Goal: Download file/media: Download file/media

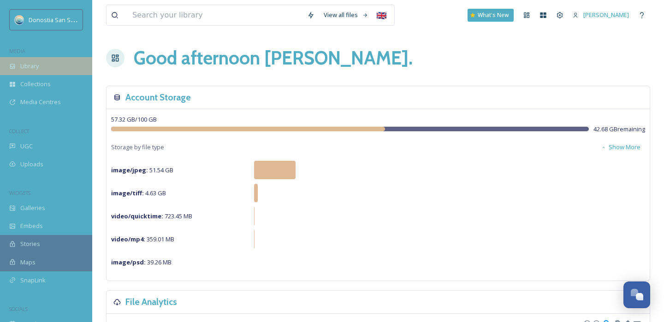
click at [53, 65] on div "Library" at bounding box center [46, 66] width 92 height 18
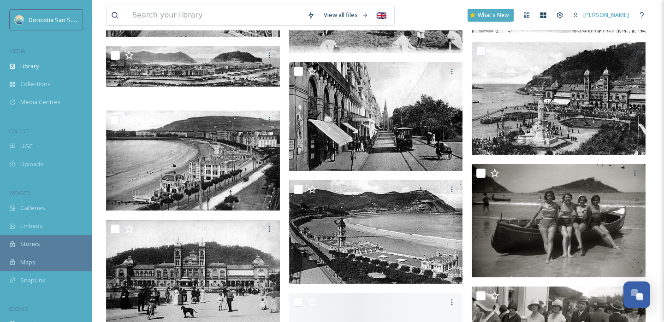
scroll to position [11028, 0]
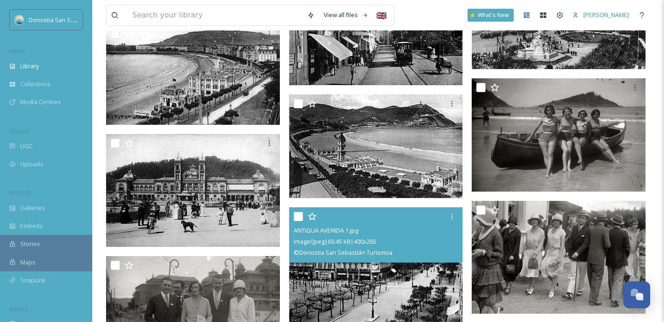
click at [339, 272] on img at bounding box center [376, 264] width 174 height 115
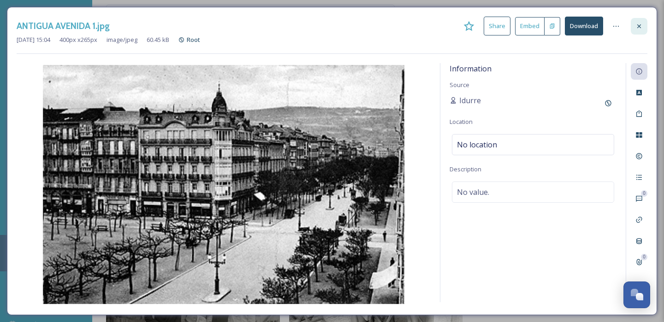
click at [642, 27] on icon at bounding box center [638, 26] width 7 height 7
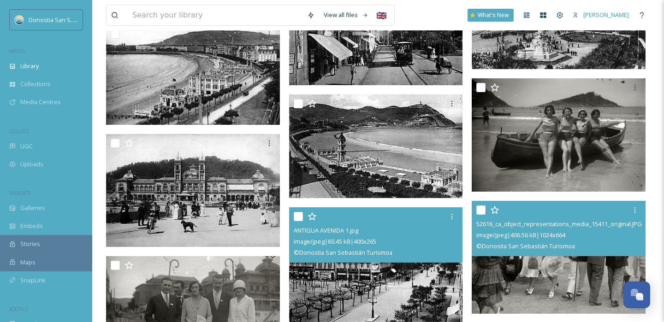
click at [522, 264] on img at bounding box center [558, 257] width 174 height 113
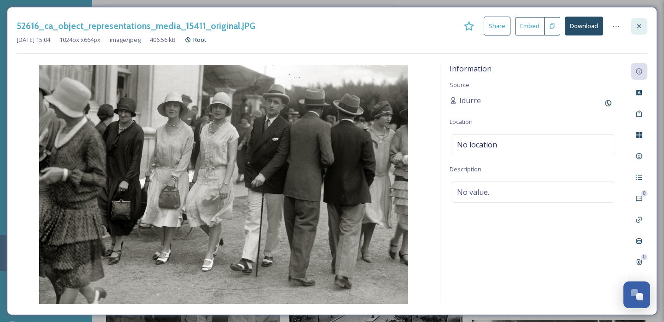
click at [636, 28] on icon at bounding box center [638, 26] width 7 height 7
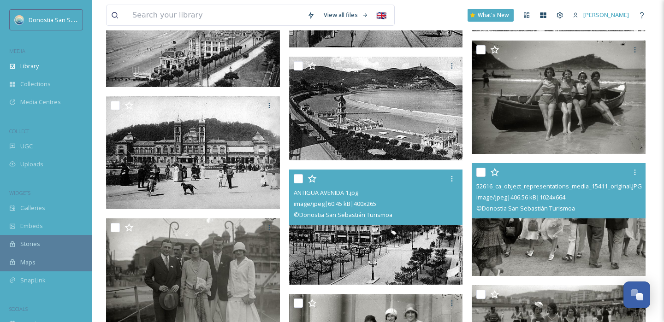
scroll to position [11123, 0]
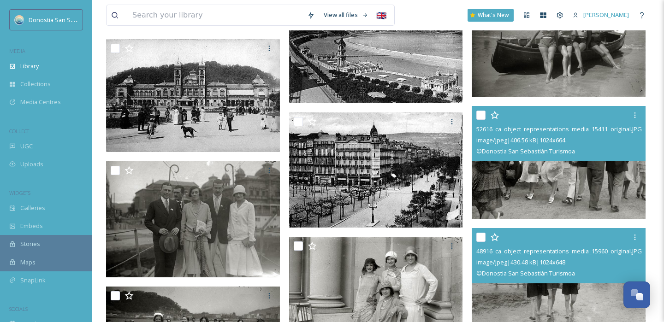
click at [586, 288] on img at bounding box center [558, 283] width 174 height 110
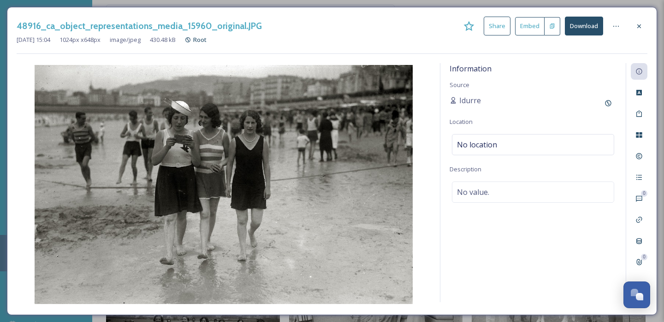
drag, startPoint x: 645, startPoint y: 24, endPoint x: 599, endPoint y: 47, distance: 51.3
click at [645, 24] on div at bounding box center [638, 26] width 17 height 17
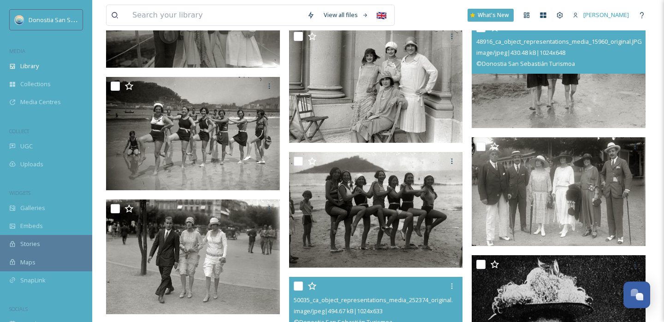
scroll to position [11427, 0]
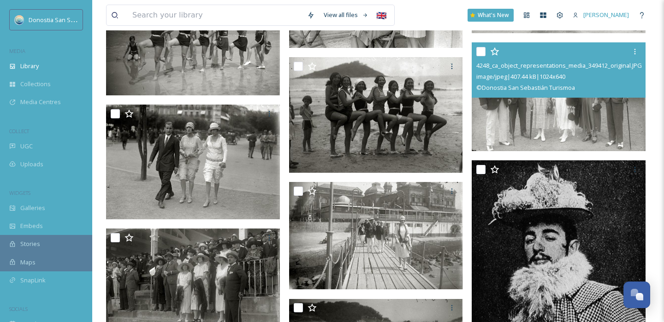
click at [554, 136] on img at bounding box center [558, 96] width 174 height 109
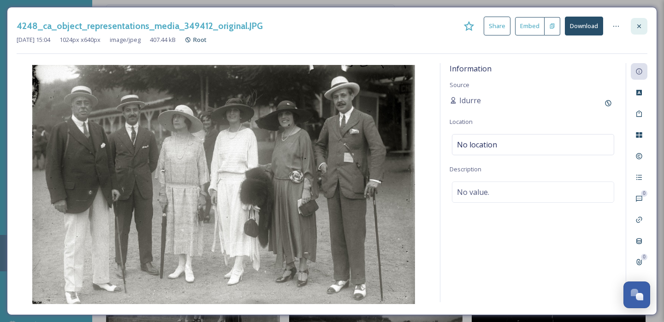
click at [638, 30] on div at bounding box center [638, 26] width 17 height 17
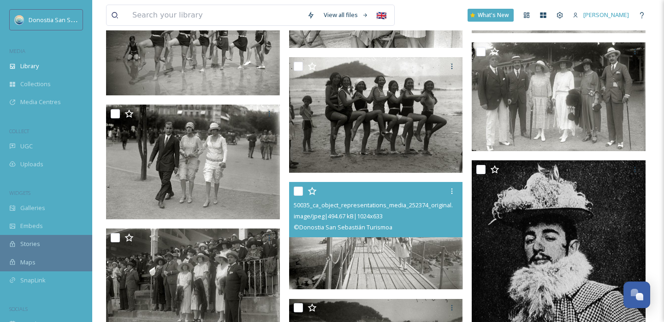
scroll to position [11453, 0]
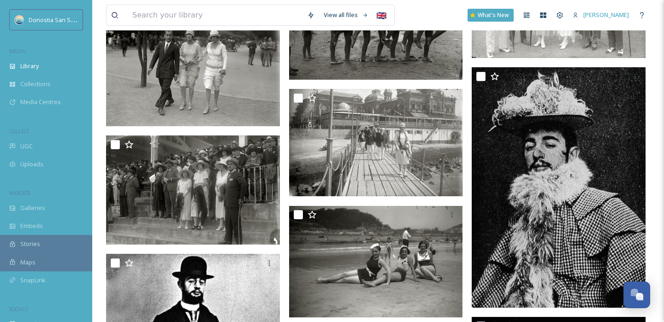
scroll to position [11540, 0]
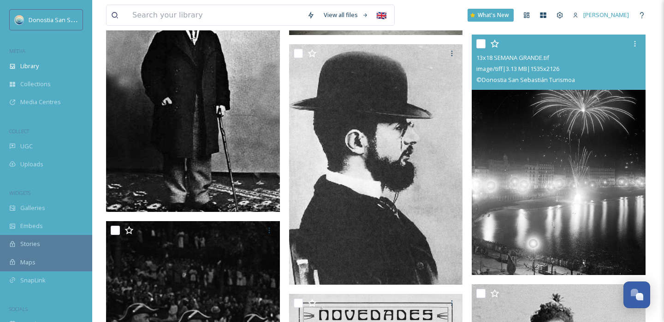
click at [545, 212] on img at bounding box center [558, 155] width 174 height 241
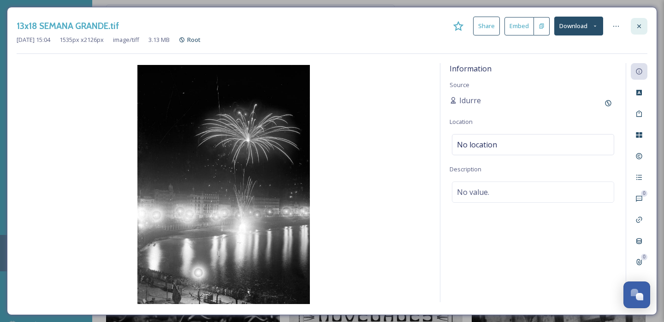
click at [635, 23] on icon at bounding box center [638, 26] width 7 height 7
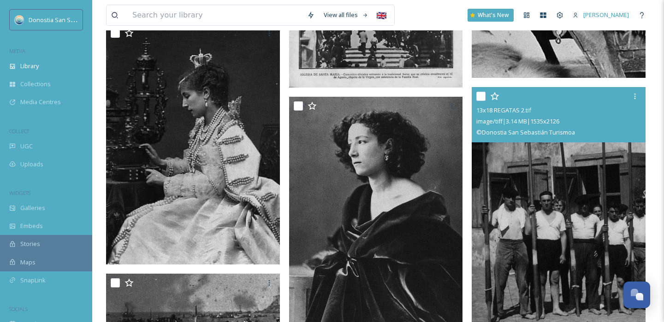
scroll to position [12345, 0]
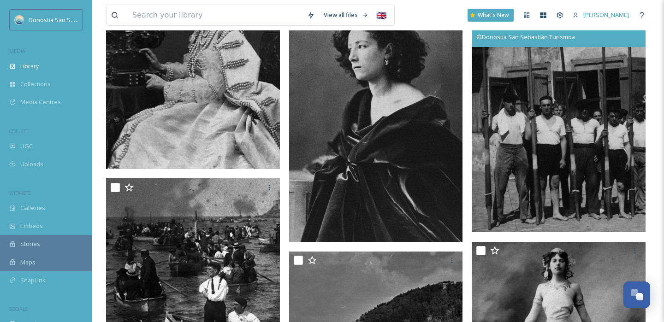
click at [503, 184] on img at bounding box center [558, 112] width 174 height 241
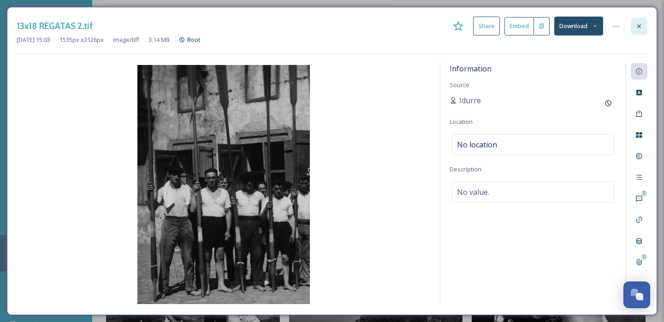
click at [636, 29] on icon at bounding box center [638, 26] width 7 height 7
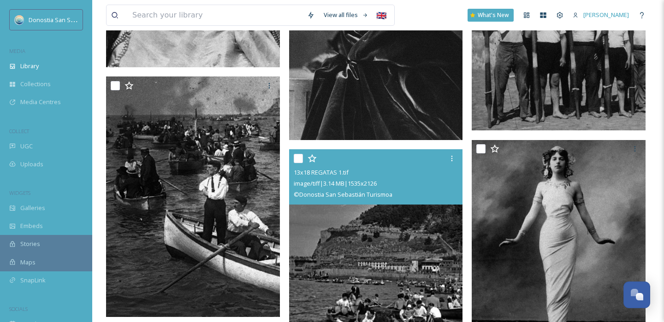
scroll to position [12461, 0]
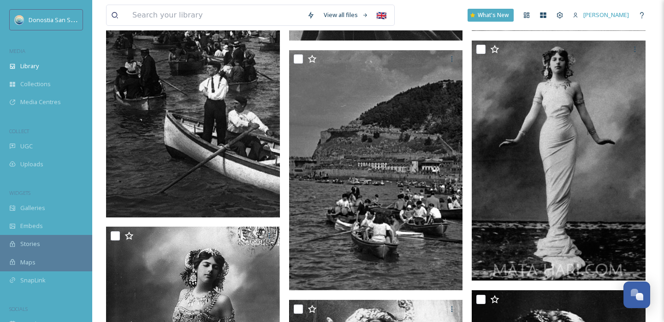
scroll to position [12553, 0]
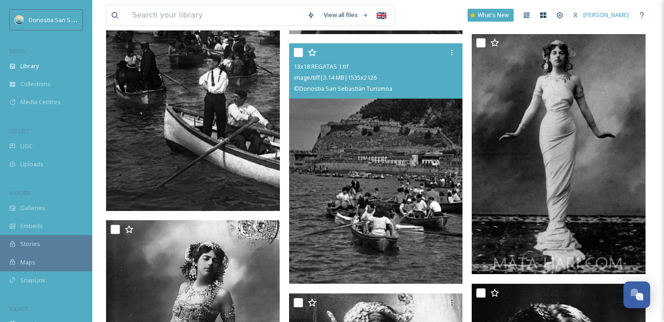
click at [342, 184] on img at bounding box center [376, 164] width 174 height 241
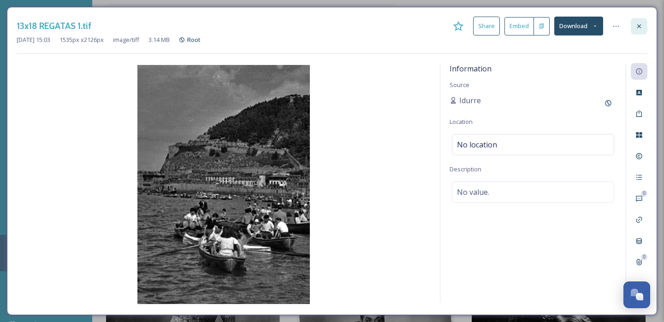
click at [640, 25] on icon at bounding box center [638, 26] width 7 height 7
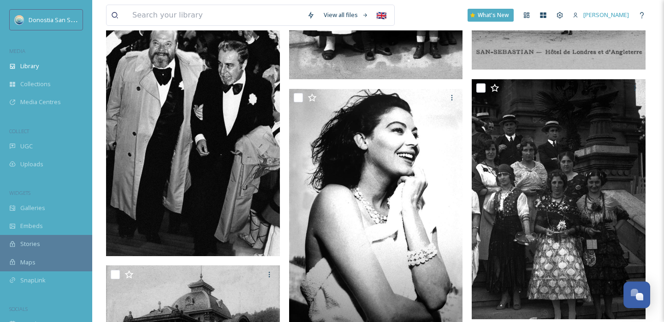
scroll to position [14287, 0]
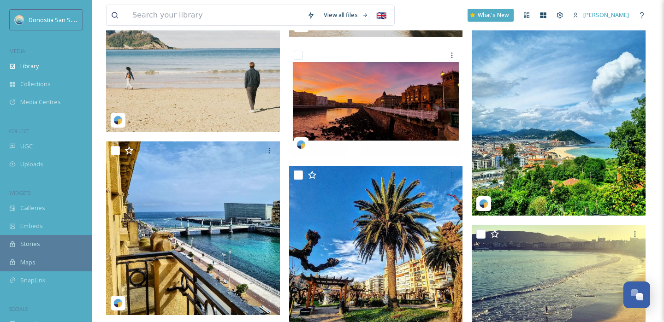
scroll to position [15663, 0]
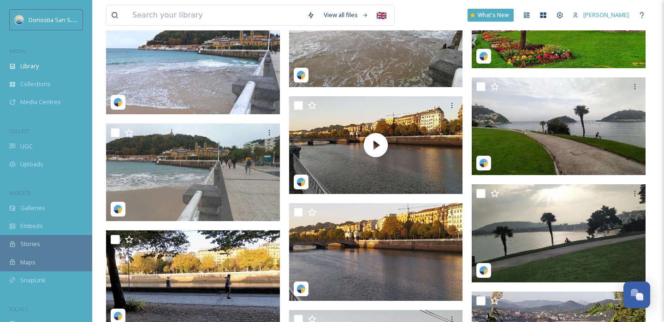
scroll to position [25969, 0]
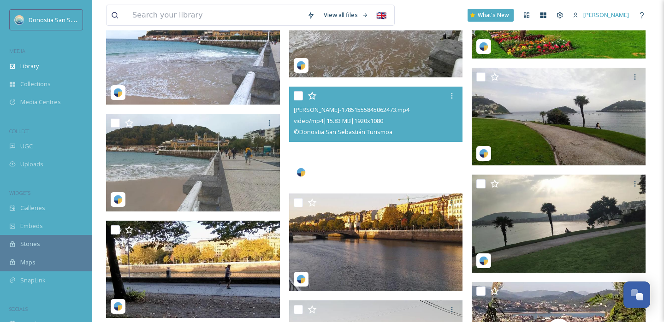
click at [363, 162] on video "jon_hernandez_utrera-17851555845062473.mp4" at bounding box center [376, 136] width 174 height 98
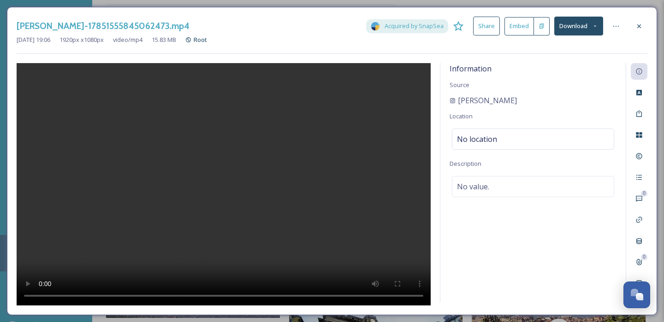
click at [298, 183] on video at bounding box center [224, 184] width 414 height 243
click at [635, 24] on icon at bounding box center [638, 26] width 7 height 7
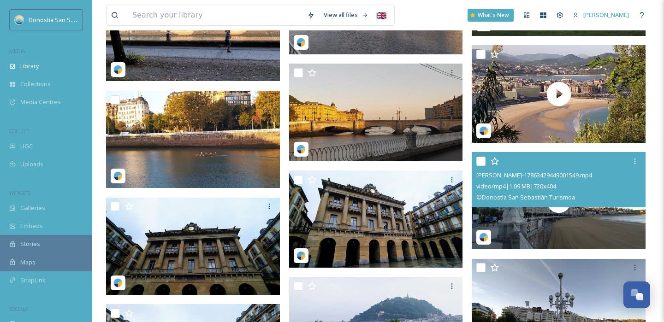
scroll to position [26171, 0]
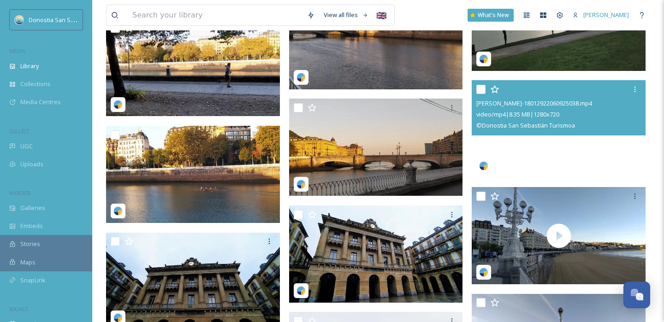
click at [562, 137] on video "jon_hernandez_utrera-18012922060925038.mp4" at bounding box center [558, 129] width 174 height 98
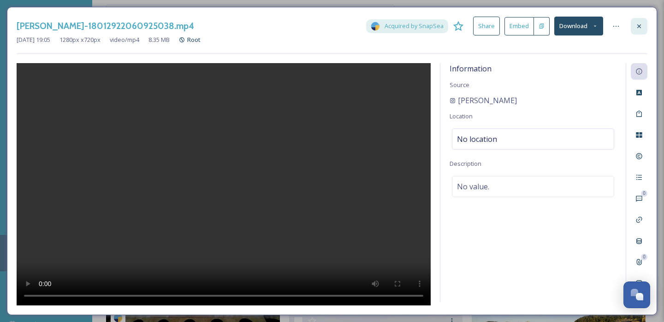
click at [637, 25] on icon at bounding box center [638, 26] width 7 height 7
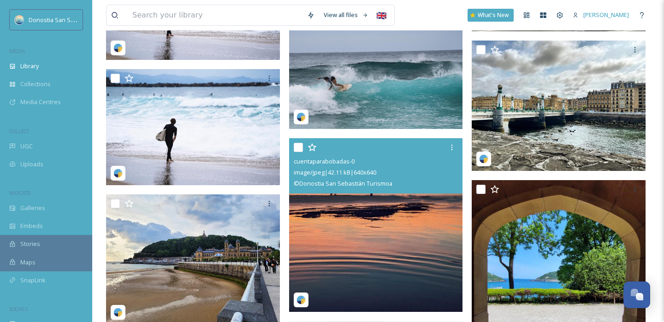
scroll to position [29640, 0]
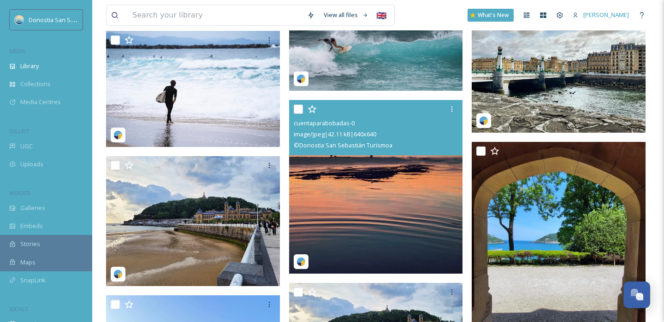
click at [420, 188] on img at bounding box center [376, 187] width 174 height 174
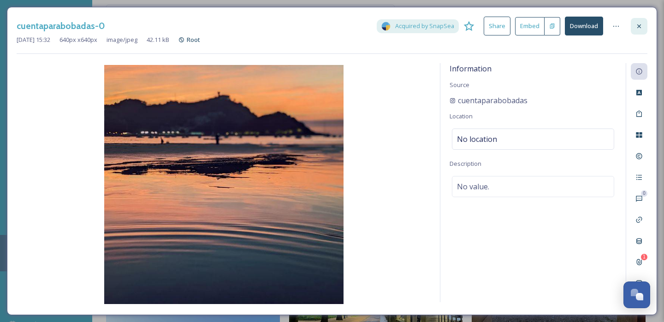
click at [641, 26] on icon at bounding box center [638, 26] width 7 height 7
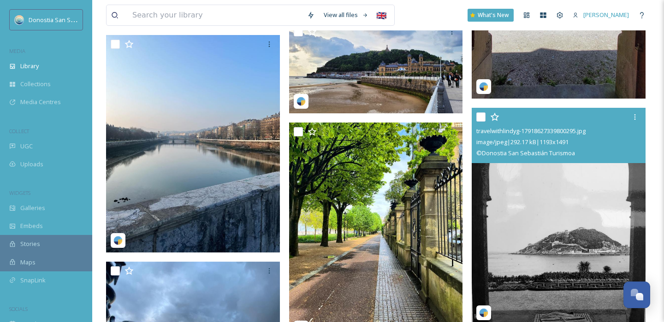
scroll to position [30002, 0]
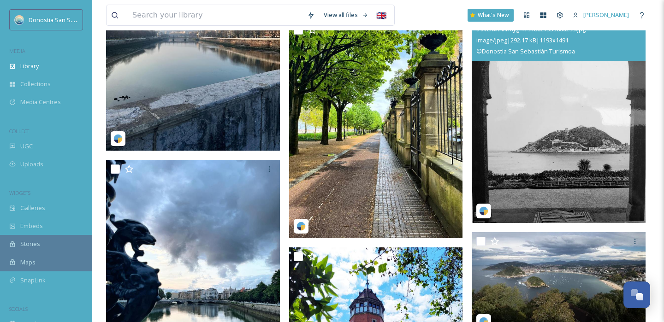
click at [516, 153] on img at bounding box center [558, 114] width 174 height 217
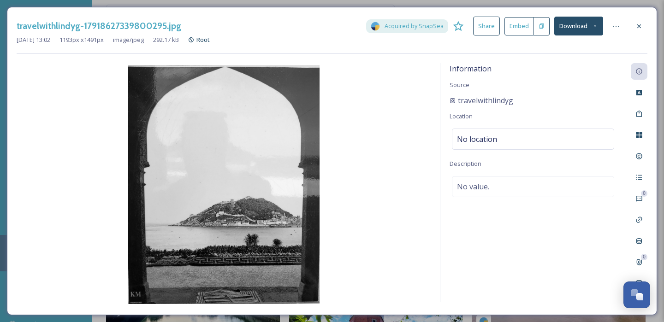
click at [179, 25] on div "travelwithlindyg-17918627339800295.jpg Acquired by SnapSea Share Embed Download" at bounding box center [332, 26] width 630 height 19
click at [127, 170] on img at bounding box center [224, 184] width 414 height 239
drag, startPoint x: 48, startPoint y: 38, endPoint x: 21, endPoint y: 38, distance: 27.6
click at [21, 38] on span "Oct 26 2023 13:02" at bounding box center [34, 39] width 34 height 9
click at [470, 101] on span "travelwithlindyg" at bounding box center [485, 100] width 55 height 11
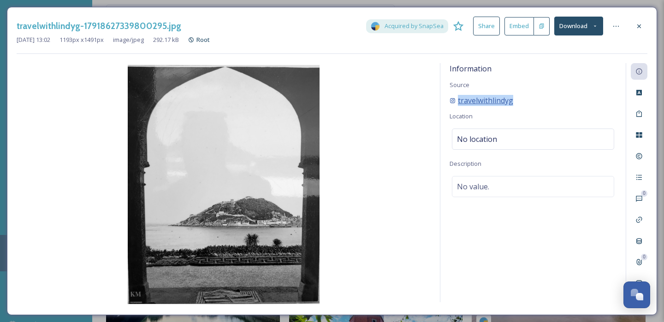
click at [508, 104] on span "travelwithlindyg" at bounding box center [485, 100] width 55 height 11
click at [529, 100] on div "travelwithlindyg" at bounding box center [532, 100] width 167 height 11
drag, startPoint x: 496, startPoint y: 100, endPoint x: 455, endPoint y: 104, distance: 41.6
click at [455, 104] on div "travelwithlindyg" at bounding box center [532, 100] width 167 height 11
click at [637, 26] on icon at bounding box center [638, 26] width 7 height 7
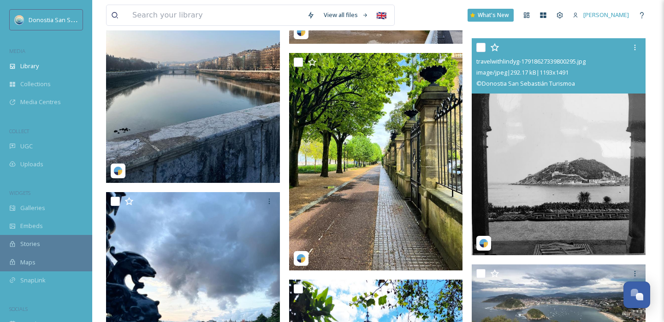
scroll to position [29967, 0]
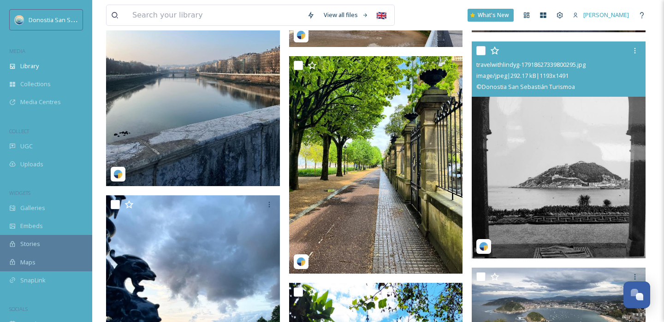
click at [498, 189] on img at bounding box center [558, 149] width 174 height 217
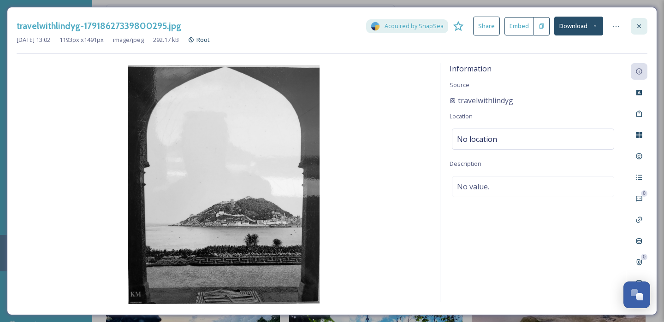
click at [639, 29] on icon at bounding box center [638, 26] width 7 height 7
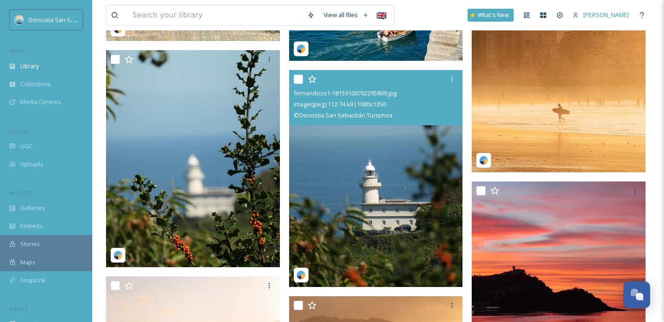
scroll to position [34176, 0]
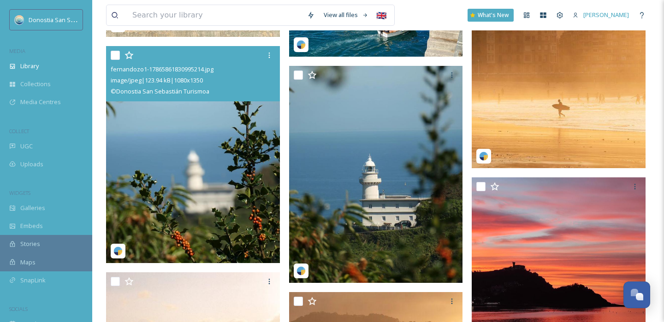
click at [214, 216] on img at bounding box center [193, 154] width 174 height 217
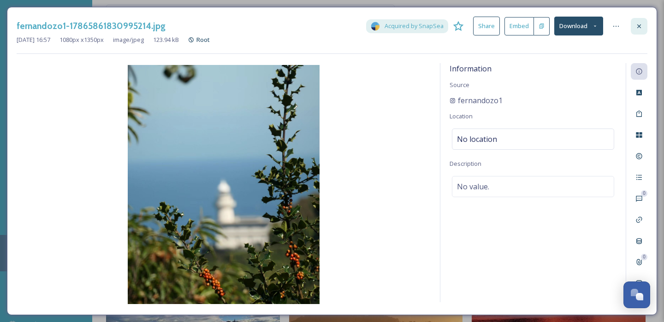
click at [636, 25] on icon at bounding box center [638, 26] width 7 height 7
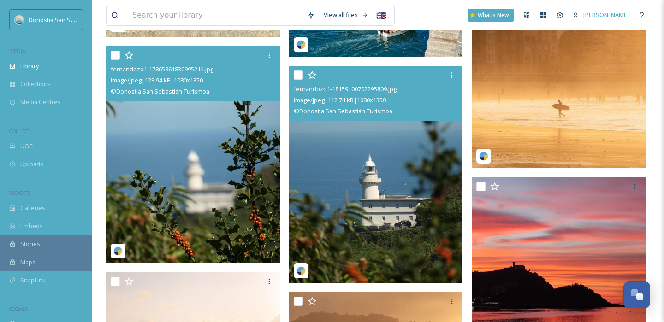
click at [360, 192] on img at bounding box center [376, 174] width 174 height 217
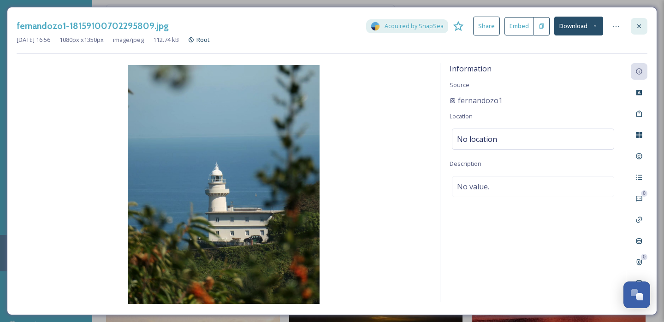
click at [633, 24] on div at bounding box center [638, 26] width 17 height 17
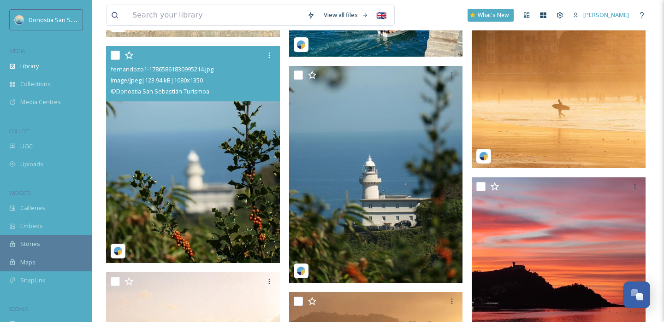
click at [245, 157] on img at bounding box center [193, 154] width 174 height 217
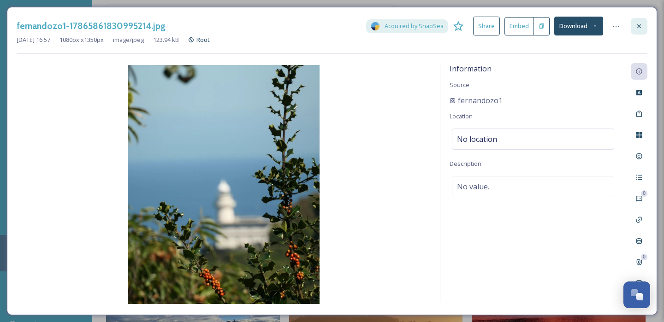
click at [639, 23] on icon at bounding box center [638, 26] width 7 height 7
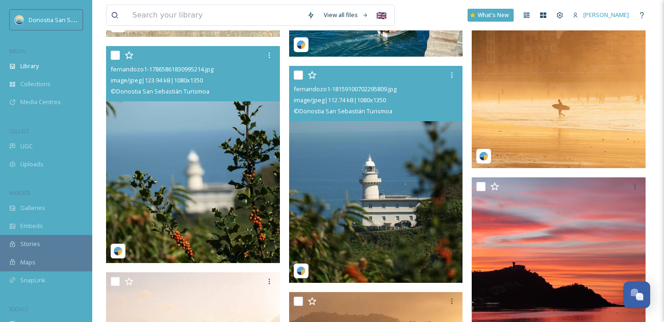
click at [375, 158] on img at bounding box center [376, 174] width 174 height 217
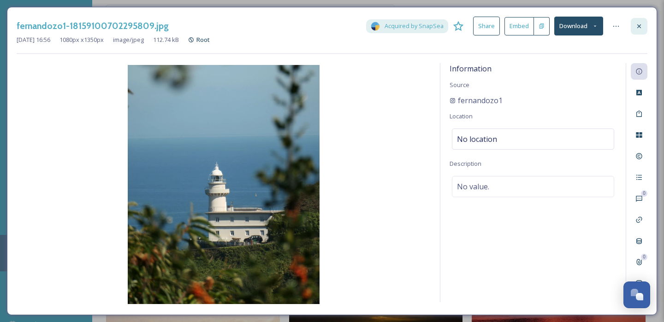
click at [631, 26] on div at bounding box center [638, 26] width 17 height 17
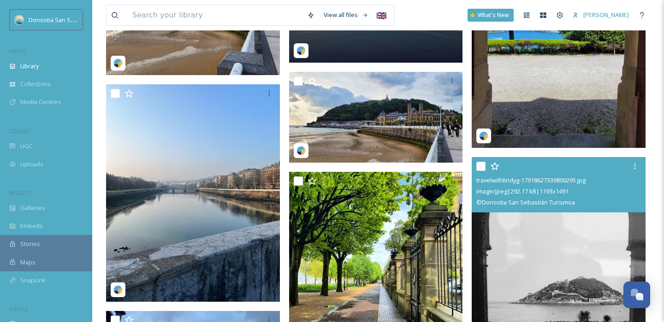
scroll to position [29849, 0]
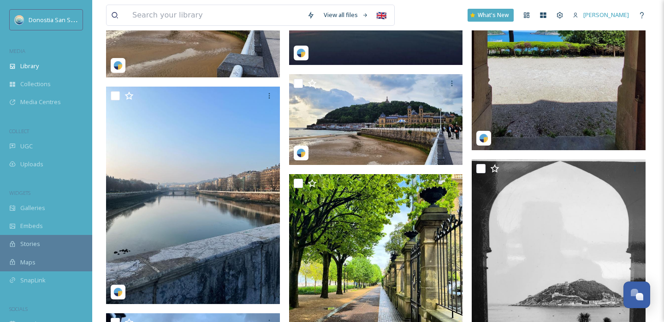
click at [540, 111] on img at bounding box center [558, 41] width 174 height 217
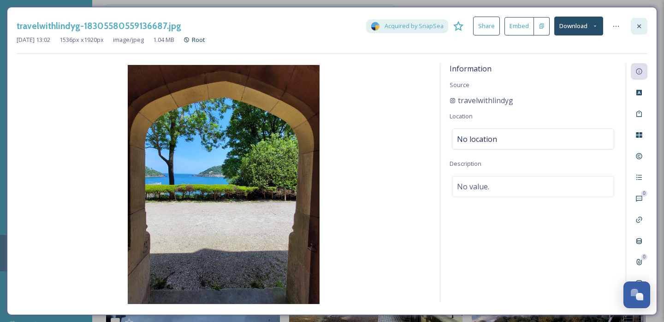
click at [636, 27] on icon at bounding box center [638, 26] width 7 height 7
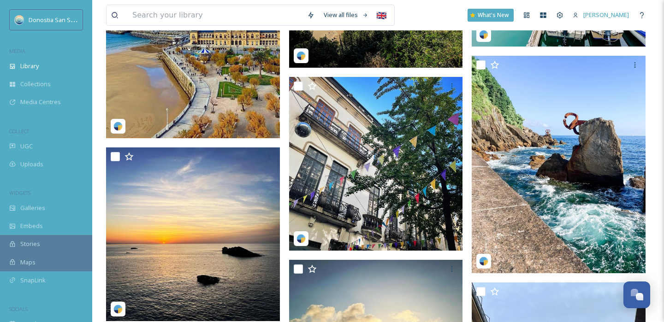
scroll to position [28535, 0]
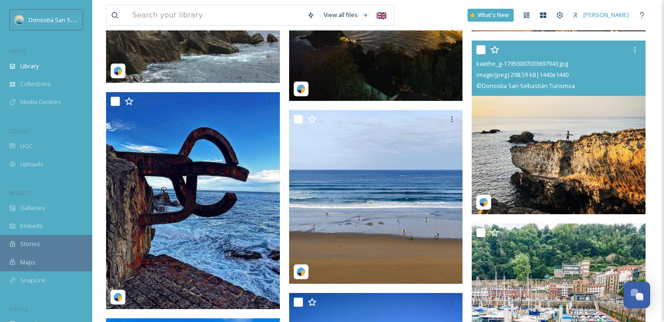
click at [489, 161] on img at bounding box center [558, 128] width 174 height 174
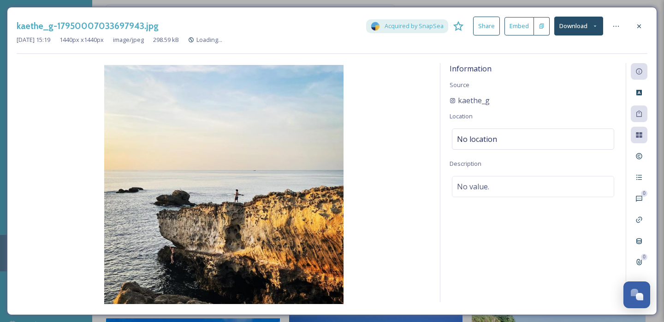
scroll to position [28143, 0]
click at [636, 24] on icon at bounding box center [638, 26] width 7 height 7
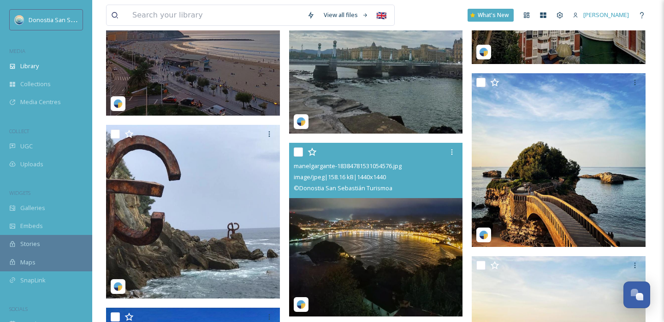
scroll to position [27926, 0]
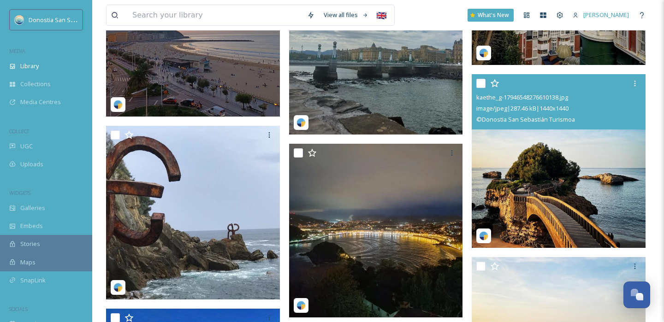
click at [522, 182] on img at bounding box center [558, 161] width 174 height 174
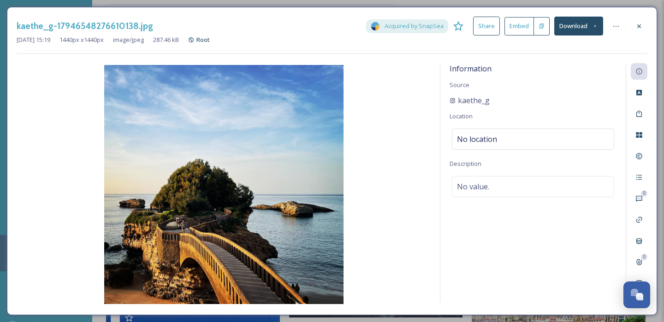
click at [634, 25] on div at bounding box center [638, 26] width 17 height 17
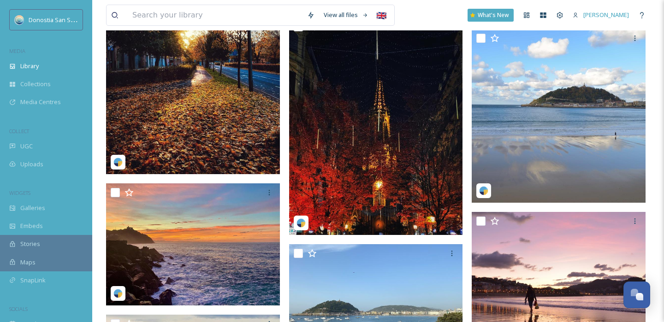
scroll to position [19742, 0]
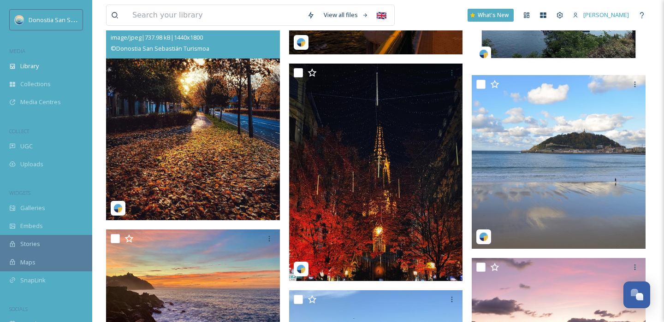
click at [208, 184] on img at bounding box center [193, 111] width 174 height 217
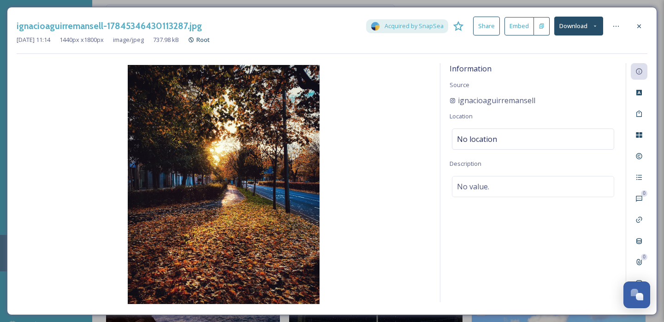
click at [597, 29] on icon at bounding box center [595, 26] width 6 height 6
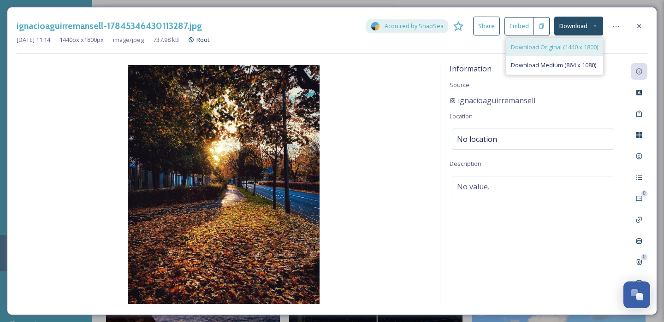
click at [562, 51] on span "Download Original (1440 x 1800)" at bounding box center [554, 47] width 87 height 9
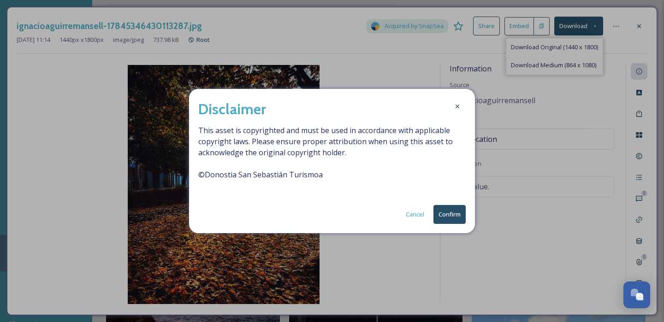
click at [438, 218] on button "Confirm" at bounding box center [449, 214] width 32 height 19
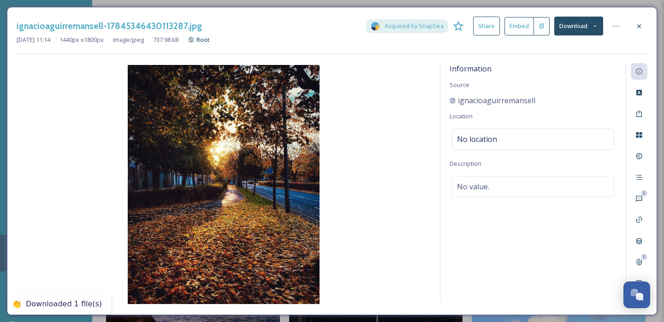
click at [639, 28] on icon at bounding box center [638, 26] width 7 height 7
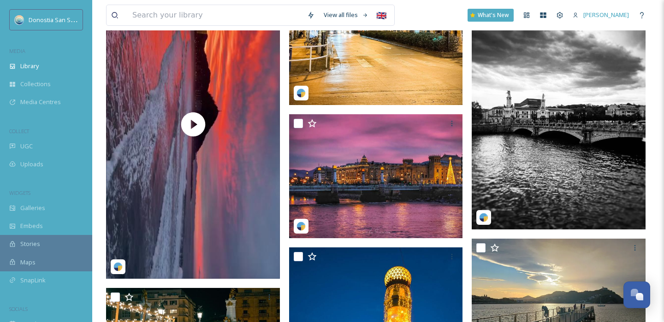
scroll to position [19302, 0]
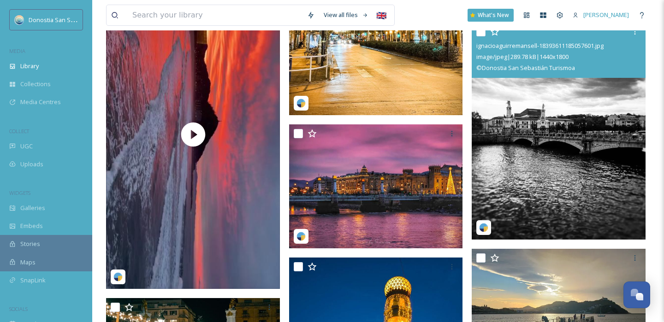
click at [542, 167] on img at bounding box center [558, 131] width 174 height 217
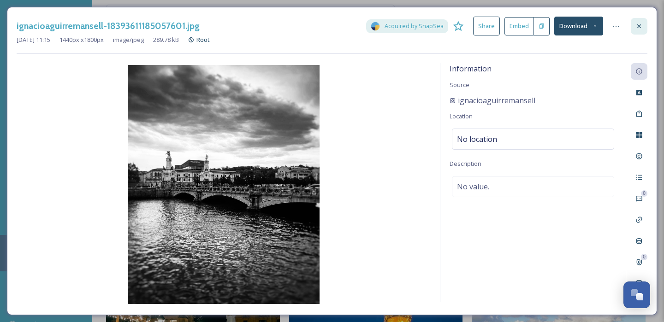
click at [633, 30] on div at bounding box center [638, 26] width 17 height 17
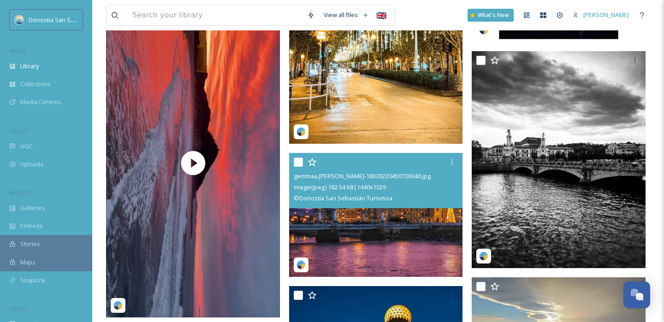
scroll to position [19230, 0]
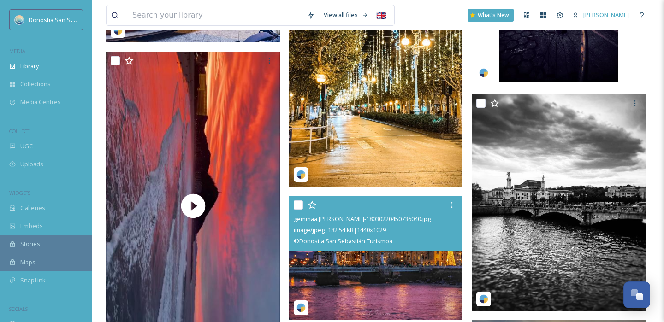
click at [354, 268] on img at bounding box center [376, 258] width 174 height 124
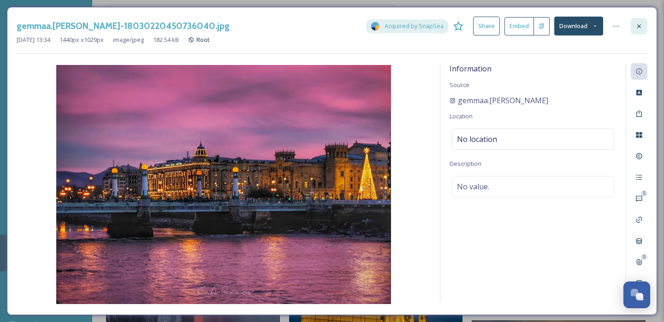
click at [639, 24] on icon at bounding box center [638, 26] width 7 height 7
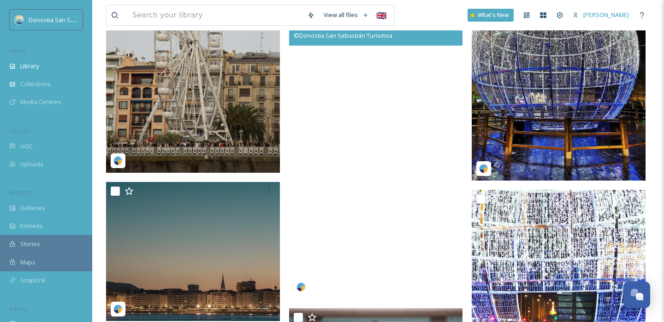
scroll to position [17340, 0]
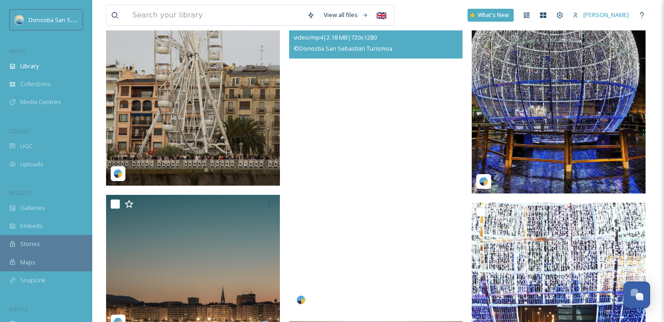
click at [398, 106] on video "cuandodejasdeserdos-18037716244625032.mp4" at bounding box center [376, 157] width 174 height 309
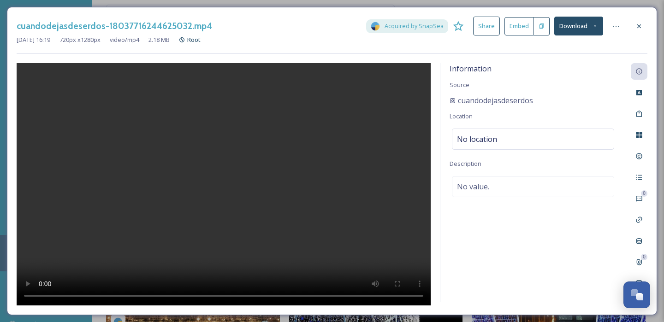
click at [326, 241] on div at bounding box center [224, 184] width 414 height 242
click at [635, 27] on icon at bounding box center [638, 26] width 7 height 7
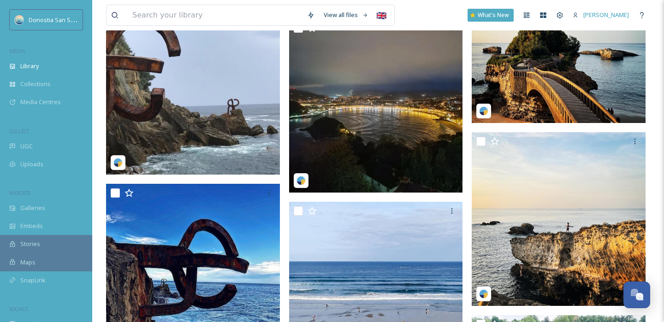
scroll to position [27896, 0]
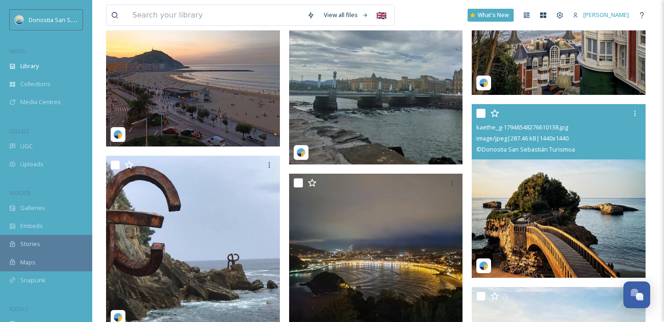
click at [563, 231] on img at bounding box center [558, 191] width 174 height 174
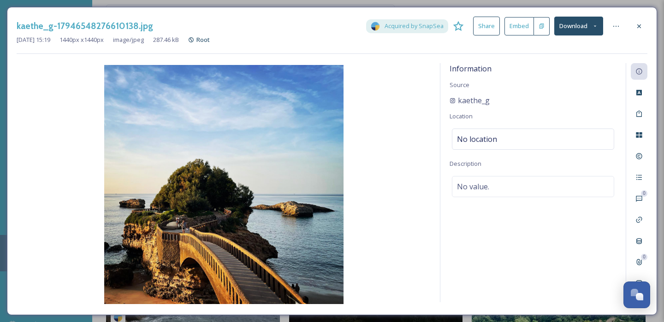
click at [592, 27] on icon at bounding box center [595, 26] width 6 height 6
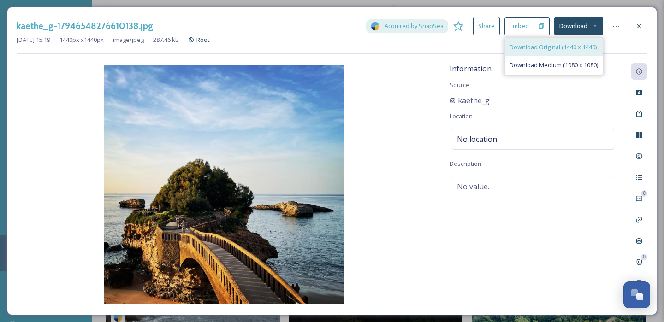
click at [567, 47] on span "Download Original (1440 x 1440)" at bounding box center [552, 47] width 87 height 9
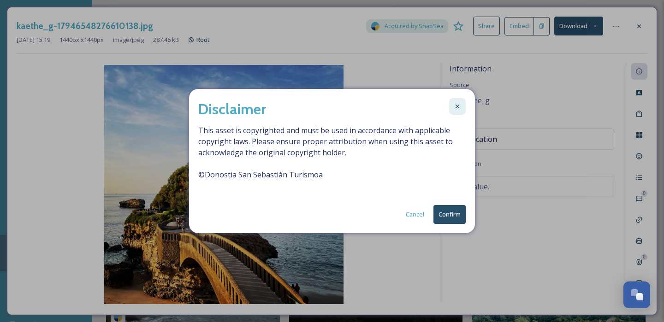
click at [458, 106] on icon at bounding box center [457, 107] width 4 height 4
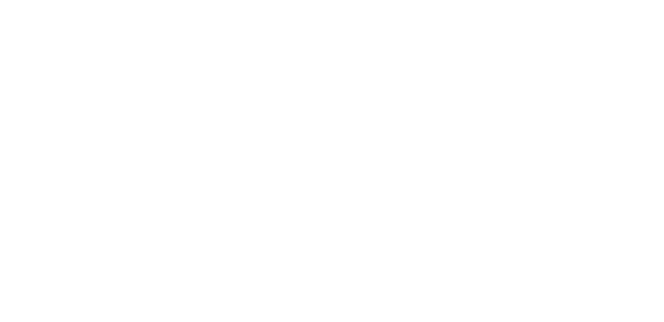
click at [235, 0] on html "/p/media-centre/donostia-san-sebastian-turismoa/donostia-san-sebastian-turismoa" at bounding box center [332, 0] width 664 height 0
click at [200, 197] on div at bounding box center [332, 161] width 664 height 322
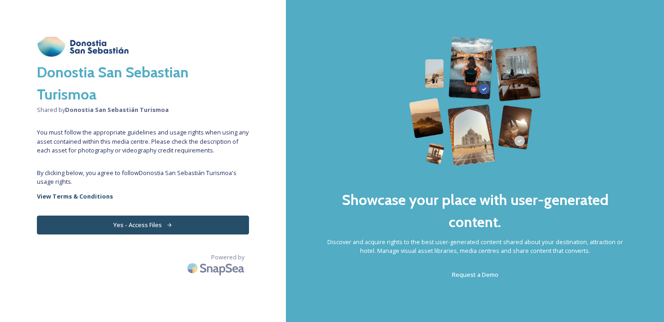
click at [173, 222] on button "Yes - Access Files" at bounding box center [143, 225] width 212 height 19
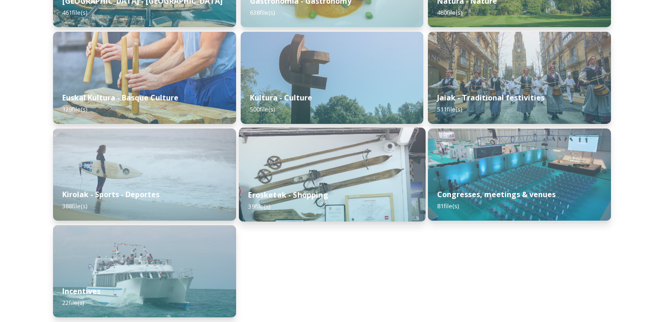
scroll to position [217, 0]
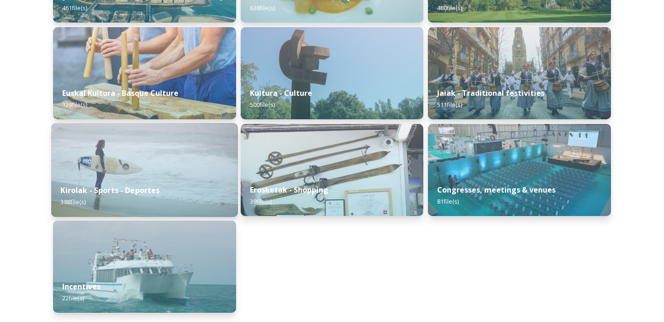
click at [193, 177] on div "Kirolak - Sports - Deportes 388 file(s)" at bounding box center [144, 196] width 187 height 42
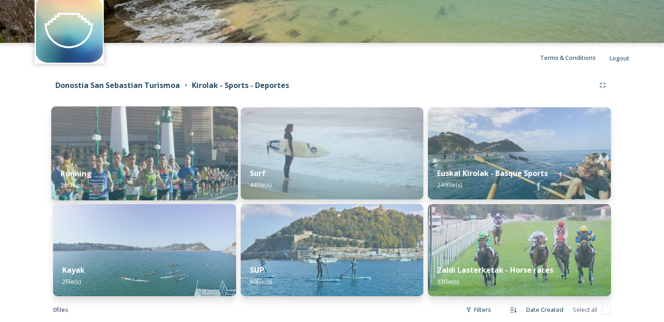
scroll to position [57, 0]
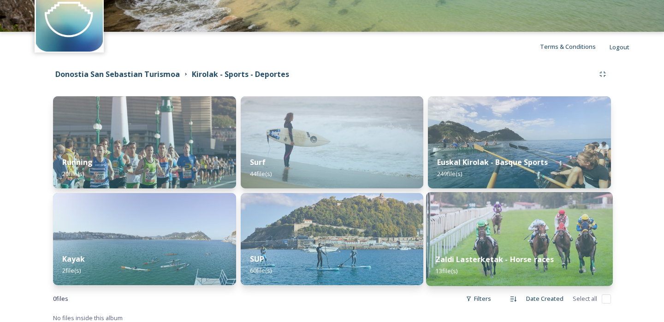
click at [474, 213] on img at bounding box center [519, 239] width 187 height 94
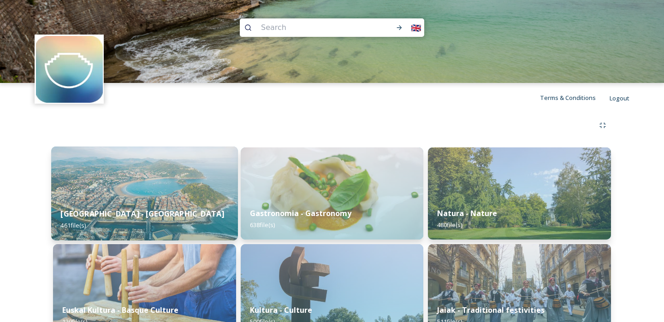
click at [201, 203] on div "Donostia - San Sebastian 461 file(s)" at bounding box center [144, 220] width 187 height 42
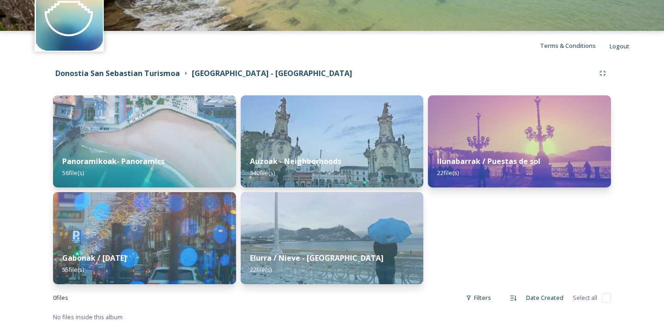
scroll to position [57, 0]
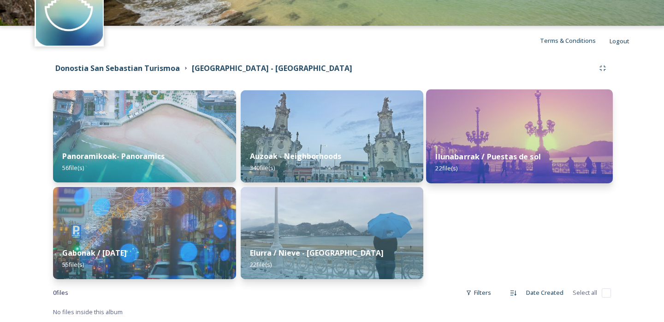
click at [452, 166] on span "22 file(s)" at bounding box center [446, 168] width 22 height 8
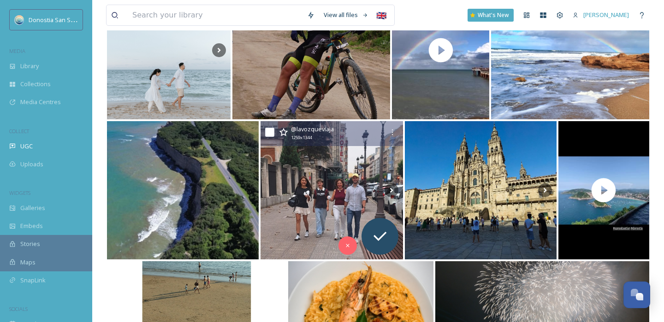
scroll to position [1422, 0]
